Goal: Information Seeking & Learning: Learn about a topic

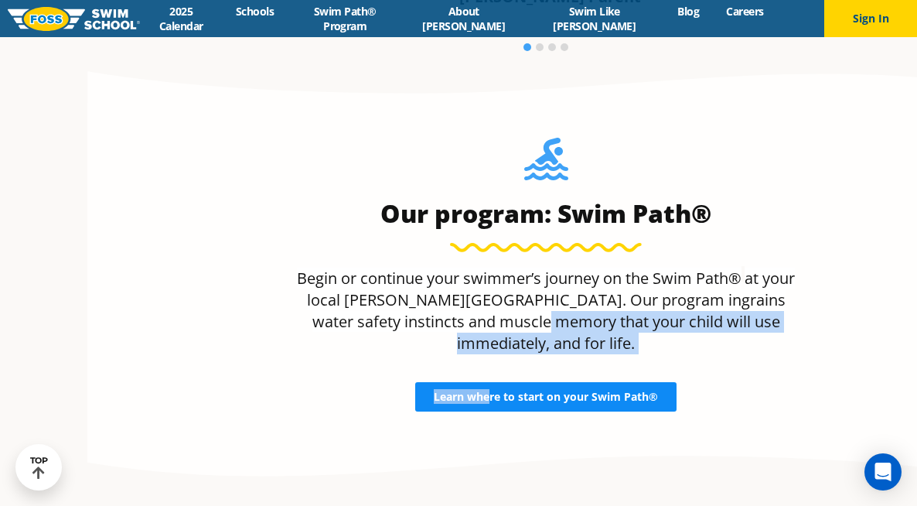
click at [404, 353] on div "Our program: Swim Path® Begin or continue your swimmer’s journey on the Swim Pa…" at bounding box center [545, 275] width 745 height 274
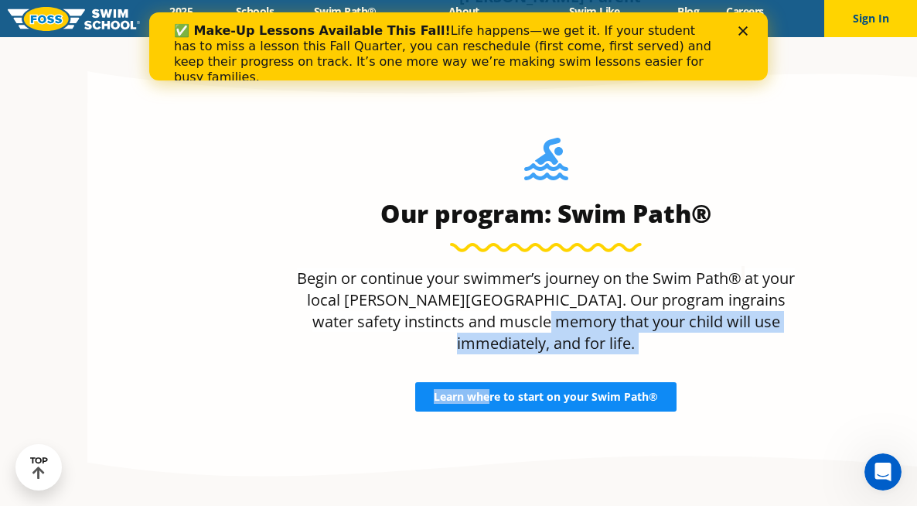
click at [434, 391] on span "Learn where to start on your Swim Path®" at bounding box center [546, 396] width 224 height 11
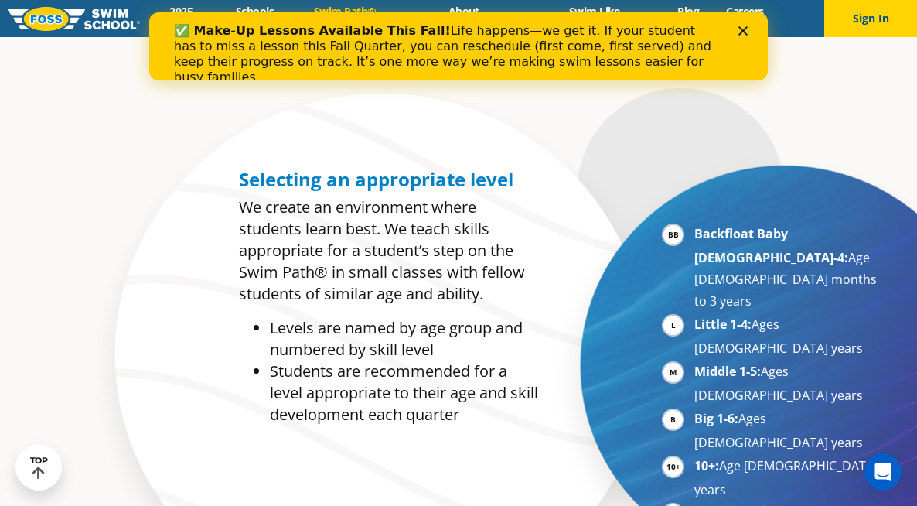
scroll to position [669, 0]
click at [741, 30] on icon "Close" at bounding box center [742, 30] width 9 height 9
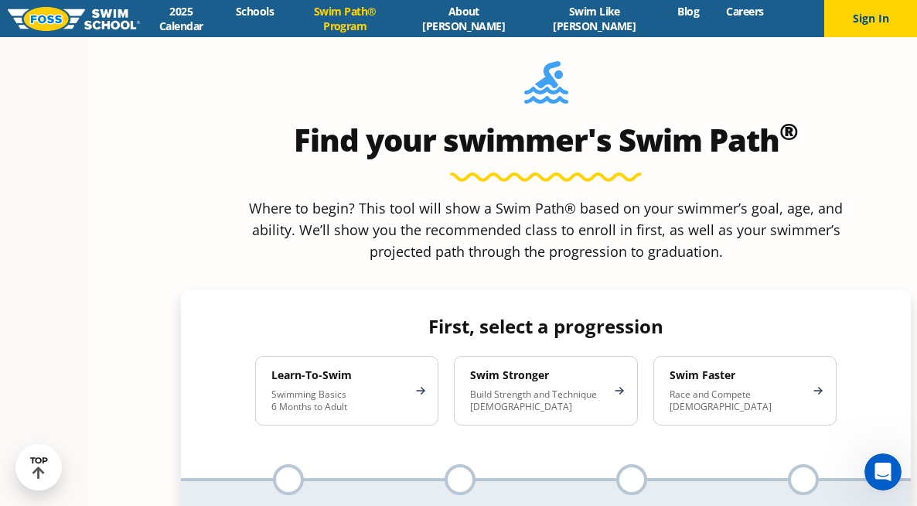
scroll to position [1377, 0]
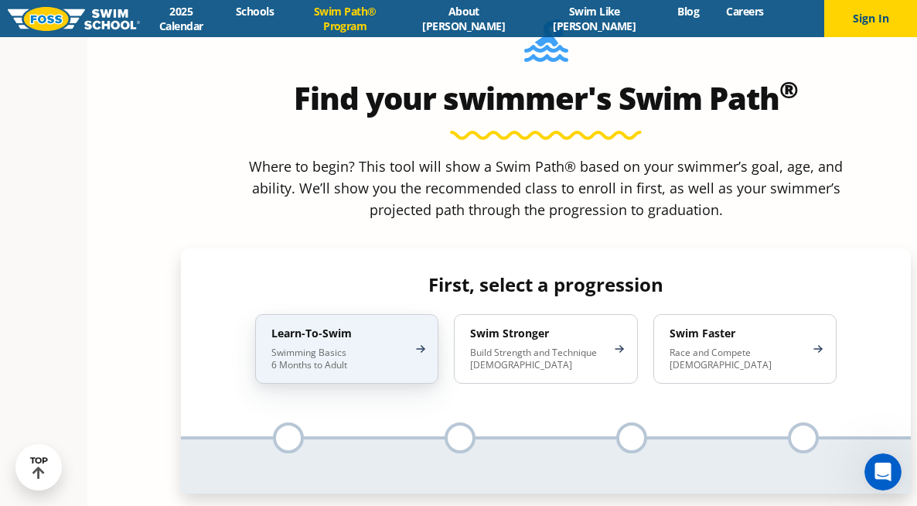
click at [295, 346] on p "Swimming Basics 6 Months to Adult" at bounding box center [338, 358] width 135 height 25
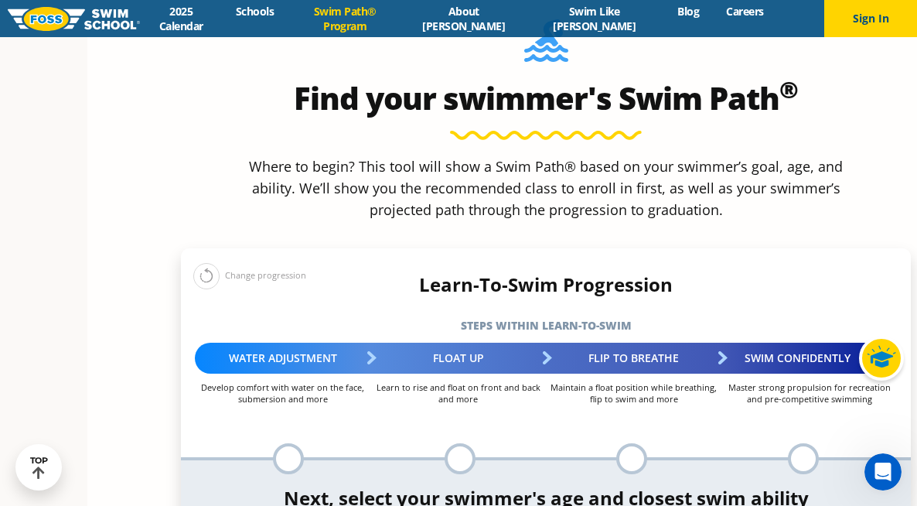
scroll to position [1462, 0]
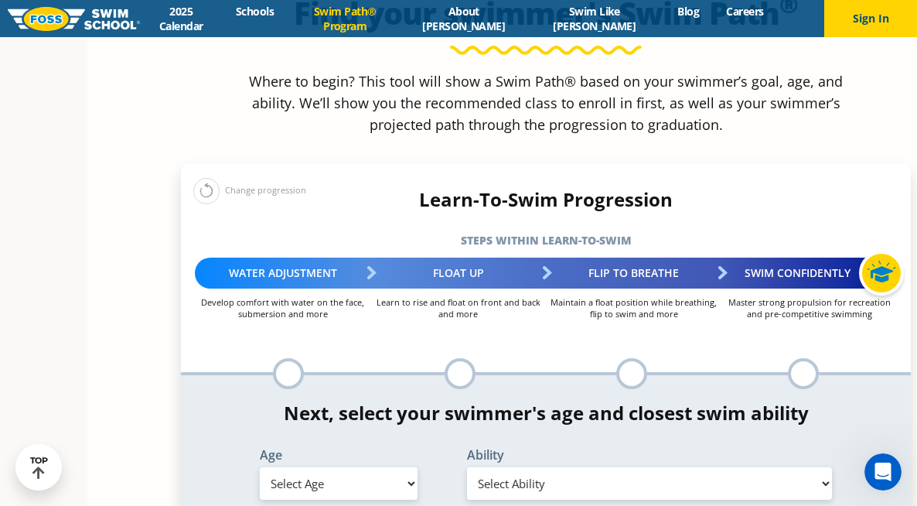
click at [298, 467] on select "Select Age 6 months - 1 year 1 year 2 years 3 years 4 years 5 years 6 years 7 y…" at bounding box center [339, 483] width 158 height 32
select select "3-years"
click at [260, 467] on select "Select Age 6 months - 1 year 1 year 2 years 3 years 4 years 5 years 6 years 7 y…" at bounding box center [339, 483] width 158 height 32
click at [546, 467] on select "Select Ability First in-water experience When in the water, reliant on a life j…" at bounding box center [649, 483] width 365 height 32
select select "3-years-when-in-the-water-reliant-on-a-life-jacket-or-floatation-device"
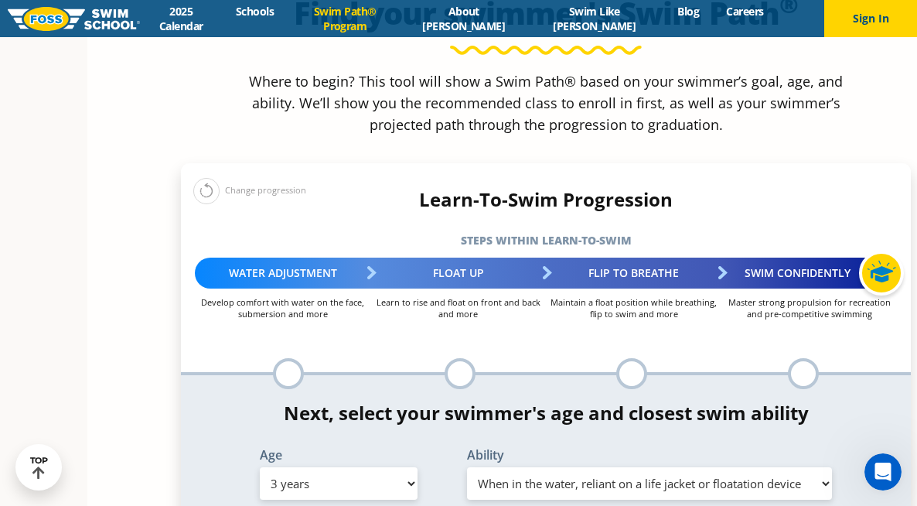
click at [467, 467] on select "Select Ability First in-water experience When in the water, reliant on a life j…" at bounding box center [649, 483] width 365 height 32
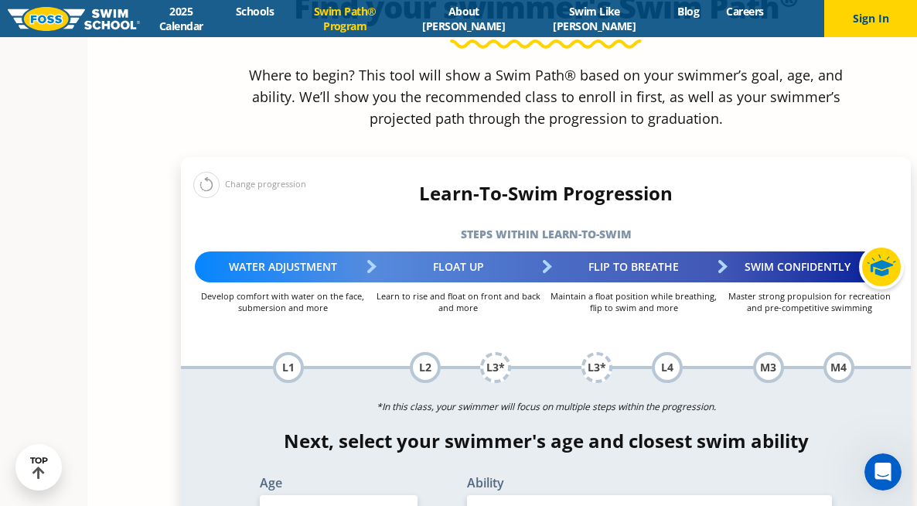
scroll to position [1578, 0]
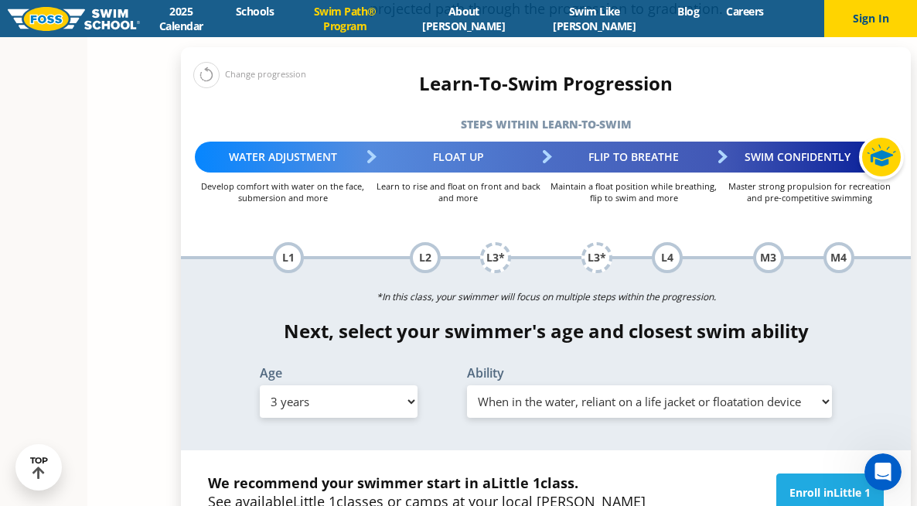
drag, startPoint x: 122, startPoint y: 372, endPoint x: 407, endPoint y: 410, distance: 287.0
click at [407, 450] on div "We recommend your swimmer start in a Little 1 class. See available Little 1 cla…" at bounding box center [546, 499] width 730 height 98
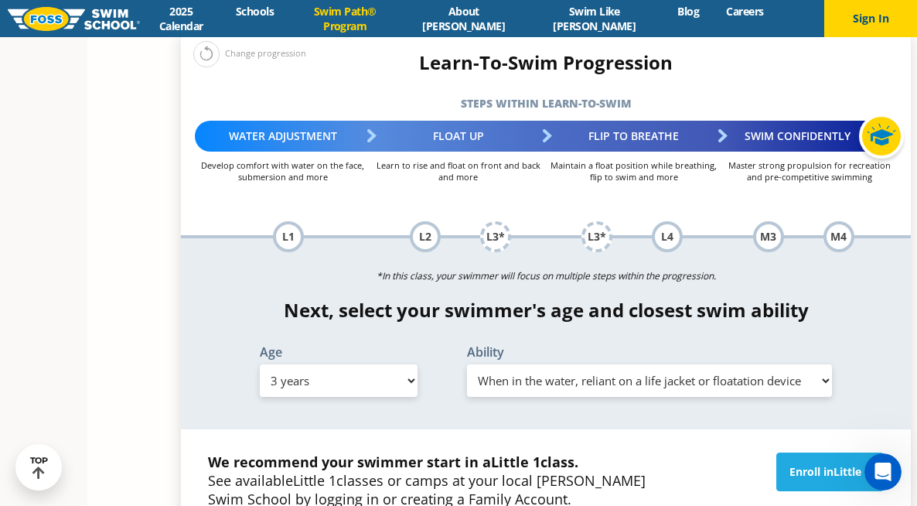
scroll to position [1602, 0]
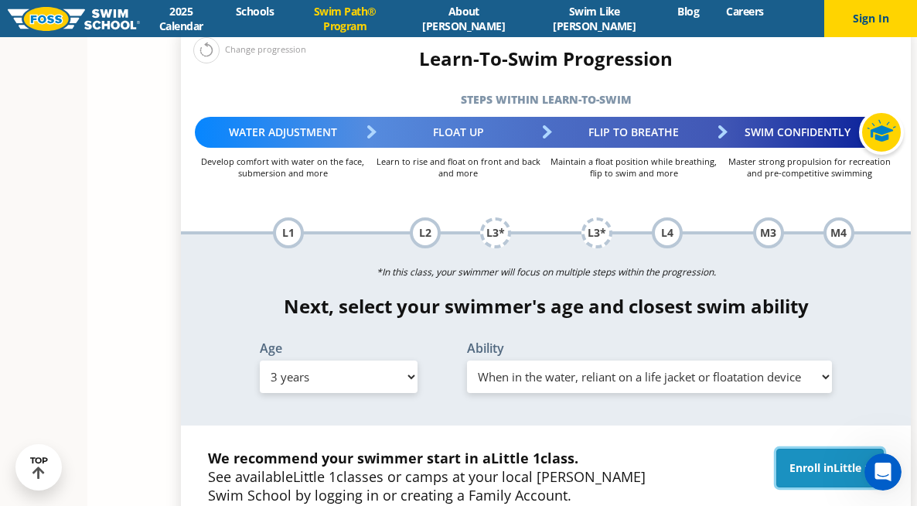
click at [833, 460] on span "Little 1" at bounding box center [851, 467] width 37 height 15
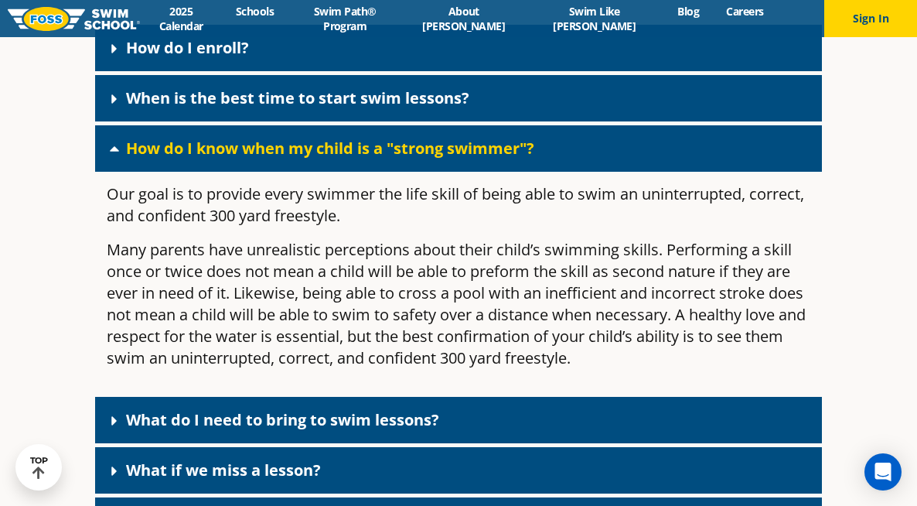
scroll to position [470, 0]
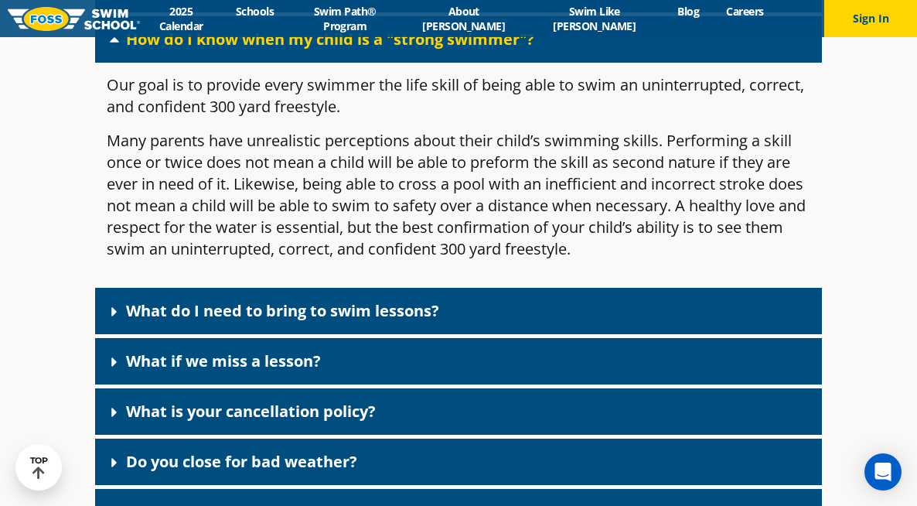
click at [107, 304] on icon at bounding box center [114, 311] width 15 height 15
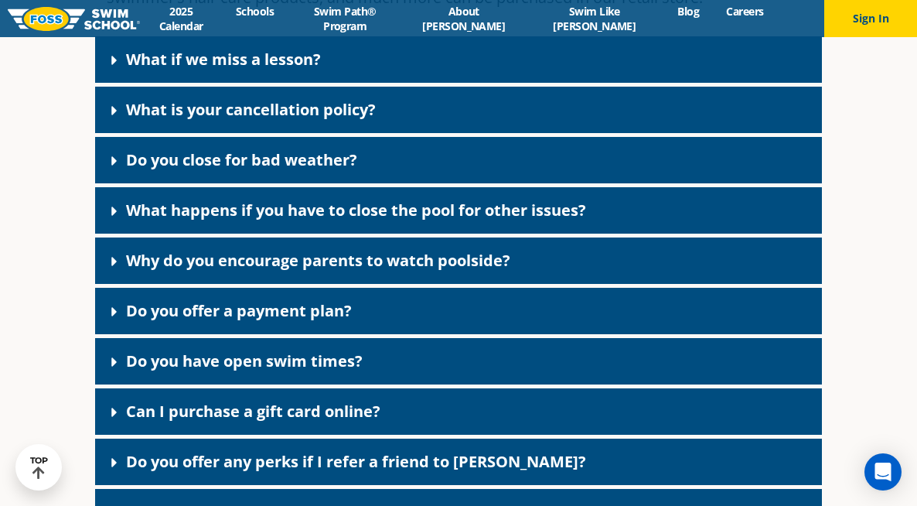
scroll to position [985, 0]
